Goal: Complete application form

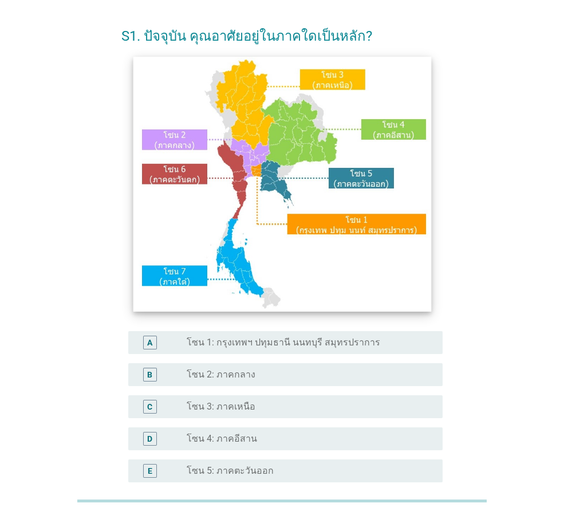
scroll to position [57, 0]
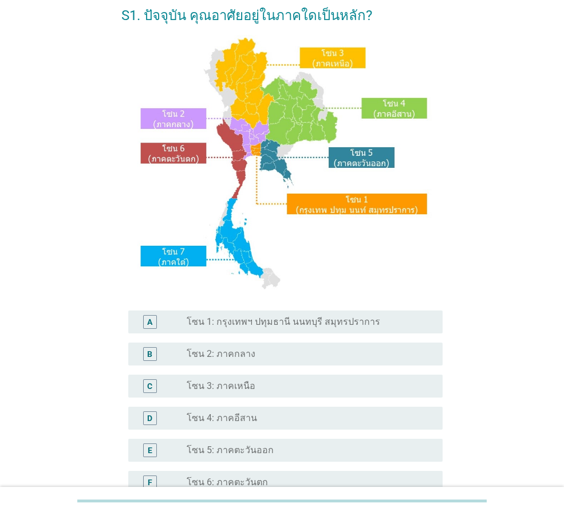
click at [244, 386] on label "โซน 3: ภาคเหนือ" at bounding box center [221, 385] width 69 height 11
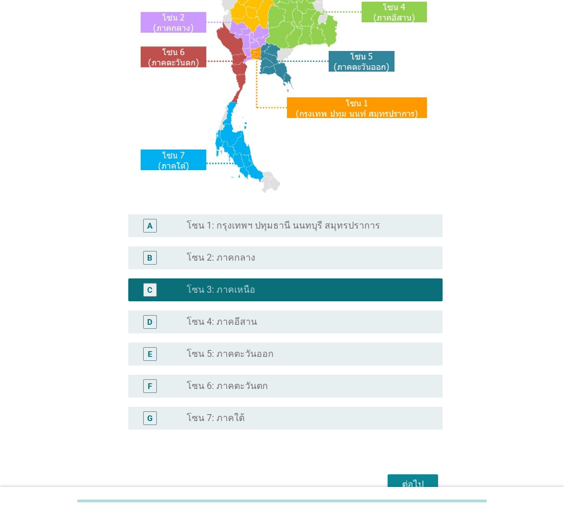
scroll to position [215, 0]
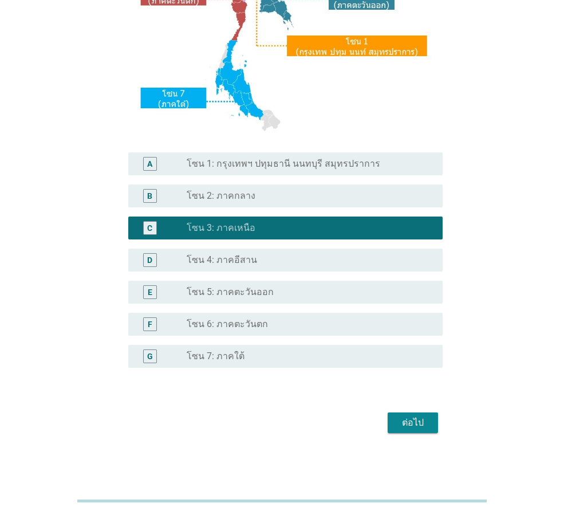
click at [415, 423] on div "ต่อไป" at bounding box center [413, 423] width 32 height 14
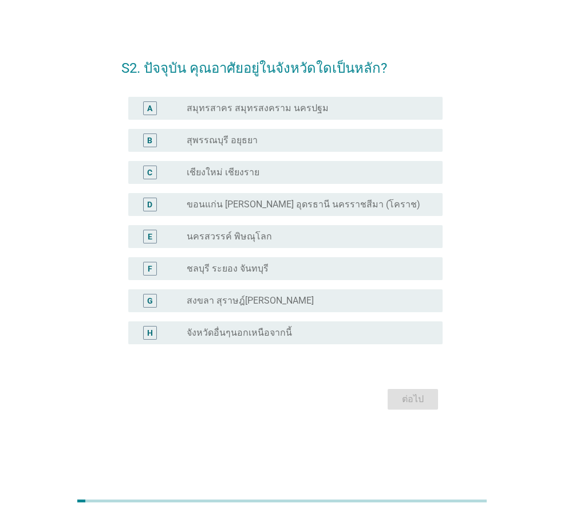
scroll to position [0, 0]
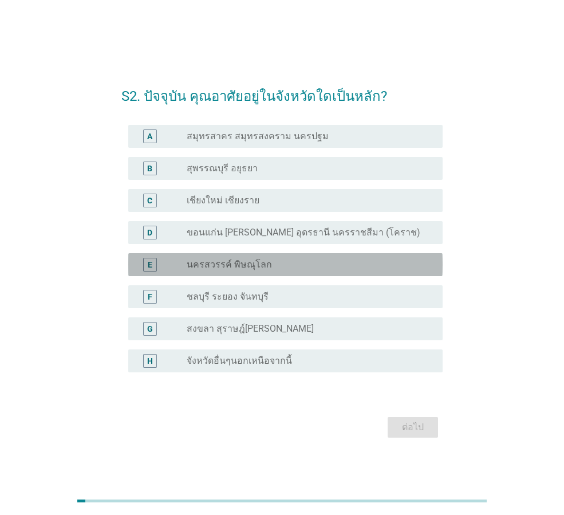
click at [234, 266] on label "นครสวรรค์ พิษณุโลก" at bounding box center [229, 264] width 85 height 11
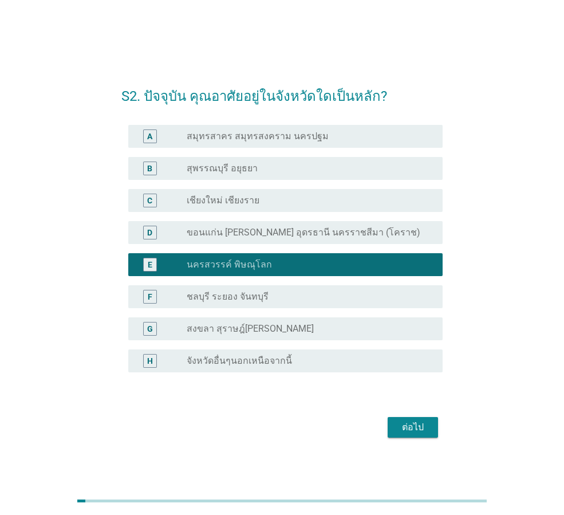
click at [422, 429] on div "ต่อไป" at bounding box center [413, 427] width 32 height 14
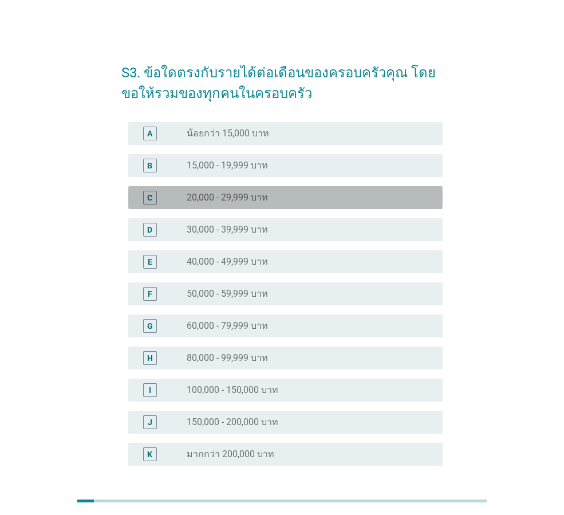
click at [249, 198] on label "20,000 - 29,999 บาท" at bounding box center [227, 197] width 81 height 11
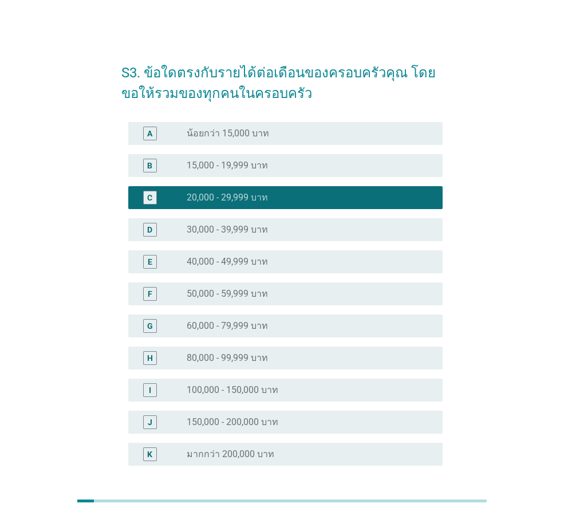
scroll to position [98, 0]
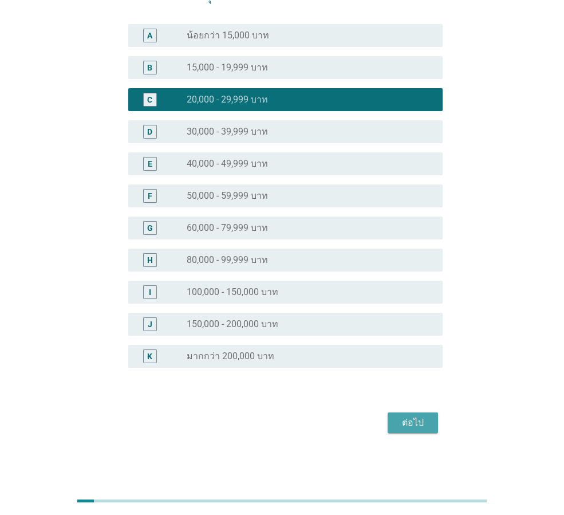
click at [411, 419] on div "ต่อไป" at bounding box center [413, 423] width 32 height 14
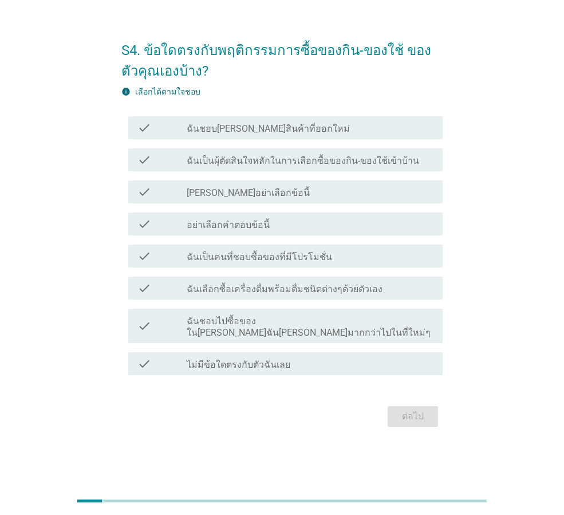
scroll to position [0, 0]
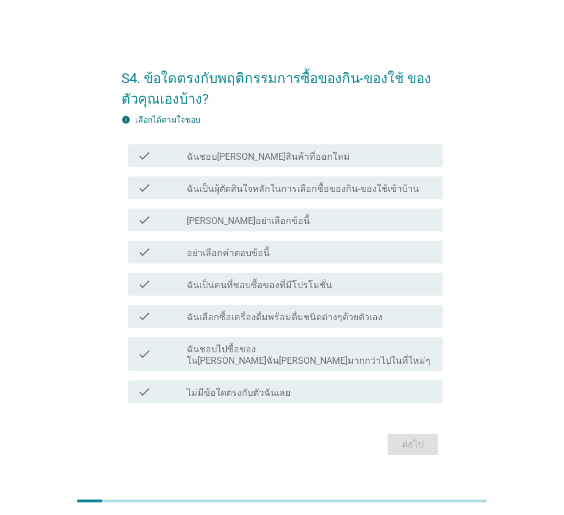
click at [190, 323] on label "ฉันเลือกซื้อเครื่องดื่มพร้อมดื่มชนิดต่างๆด้วยตัวเอง" at bounding box center [285, 316] width 196 height 11
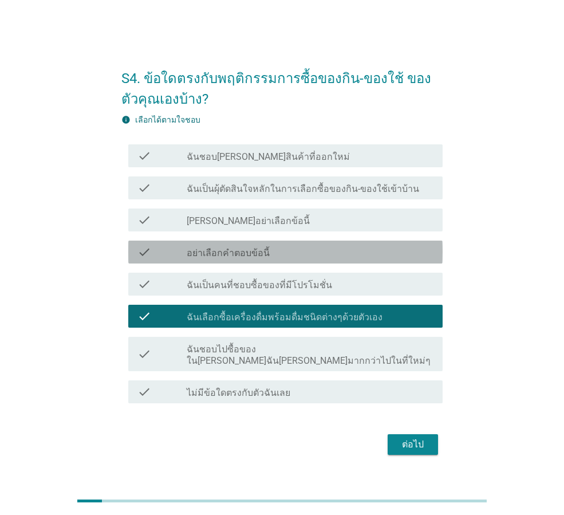
click at [222, 248] on div "check check_box_outline_blank อย่าเลือกคำตอบข้อนี้" at bounding box center [285, 251] width 314 height 23
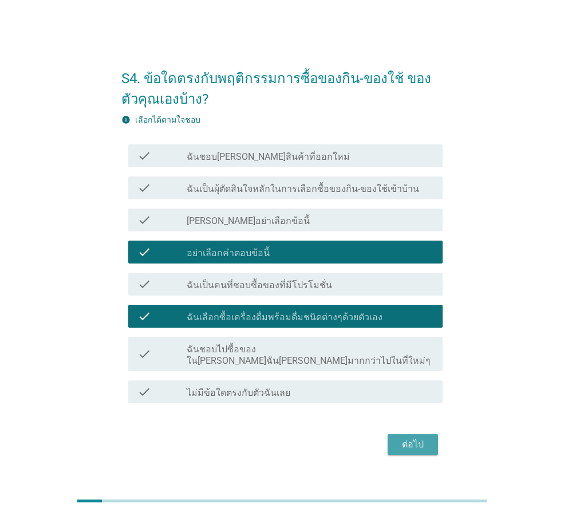
click at [400, 434] on button "ต่อไป" at bounding box center [413, 444] width 50 height 21
